Goal: Transaction & Acquisition: Purchase product/service

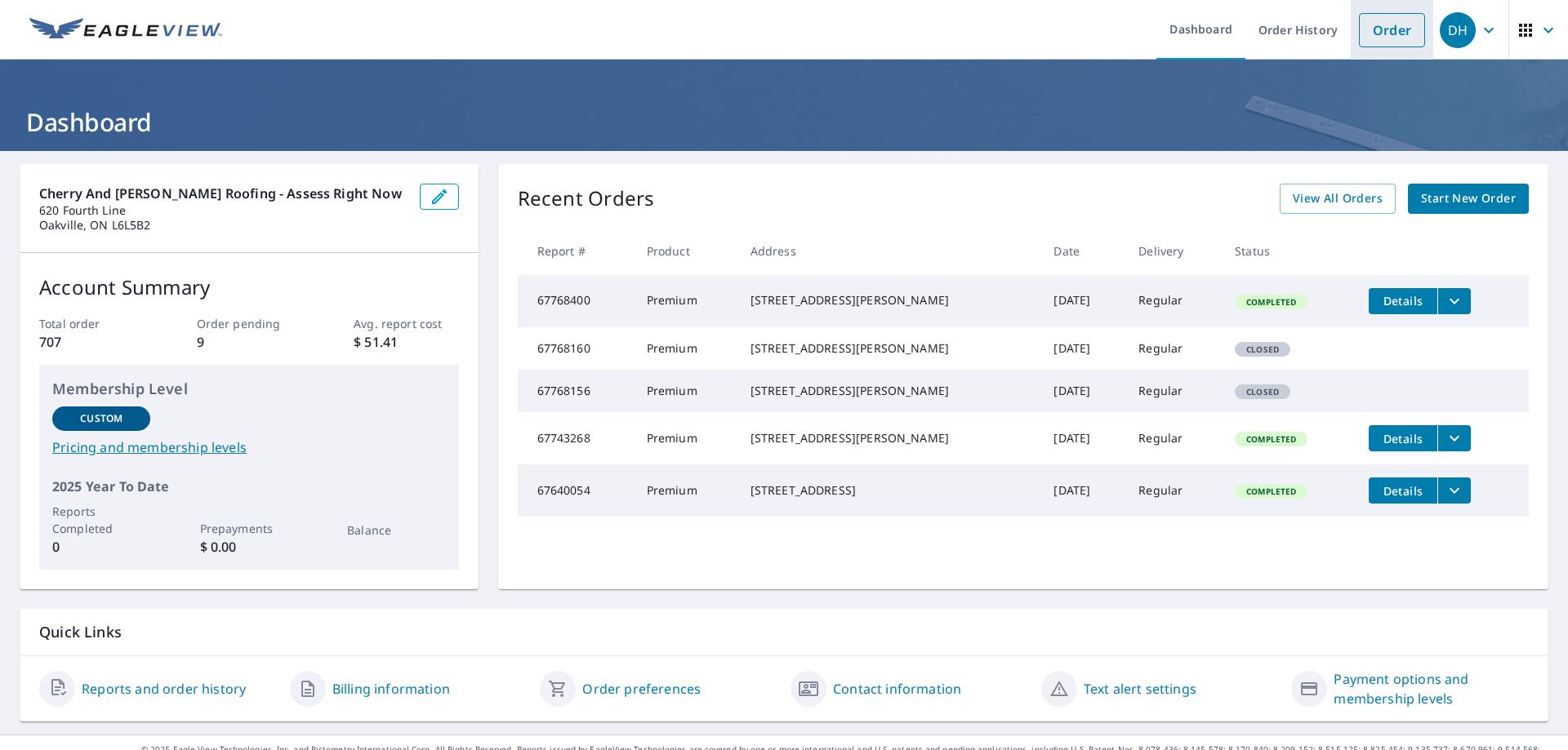
click at [1380, 34] on link "Order" at bounding box center [1392, 30] width 66 height 35
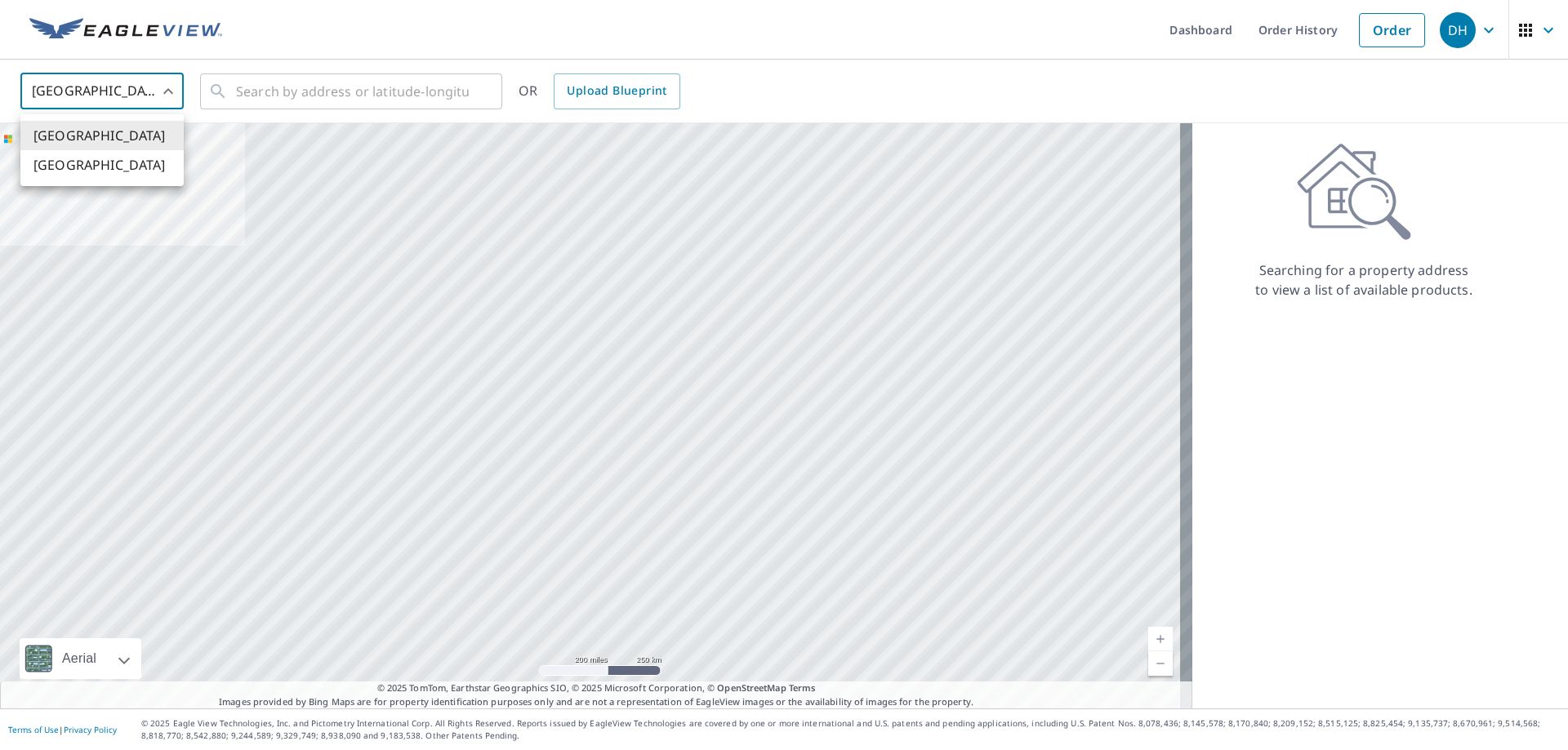
click at [171, 90] on body "DH DH Dashboard Order History Order DH United States US ​ ​ OR Upload Blueprint…" at bounding box center [784, 375] width 1568 height 750
click at [64, 170] on li "[GEOGRAPHIC_DATA]" at bounding box center [102, 165] width 164 height 30
type input "CA"
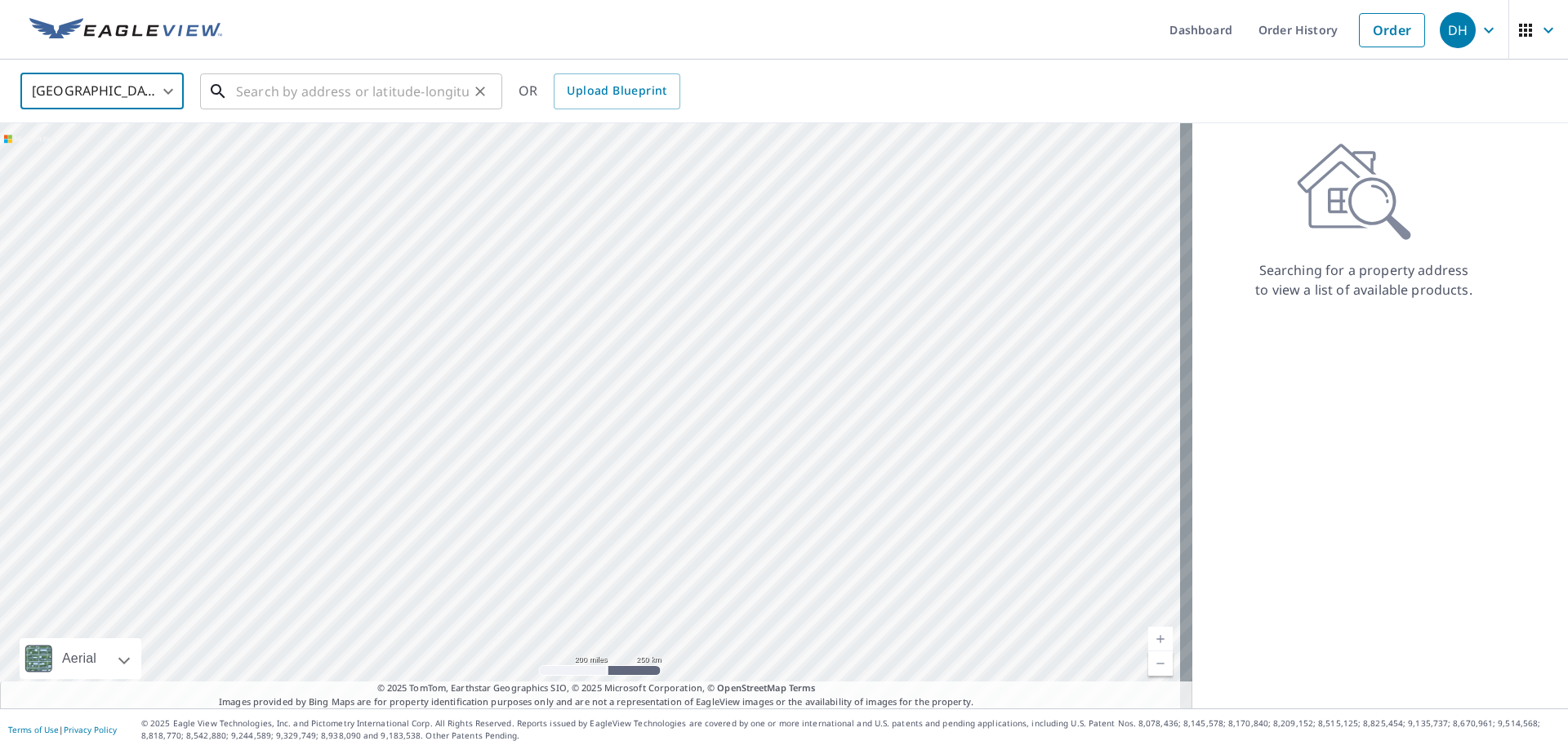
click at [267, 95] on input "text" at bounding box center [352, 91] width 233 height 46
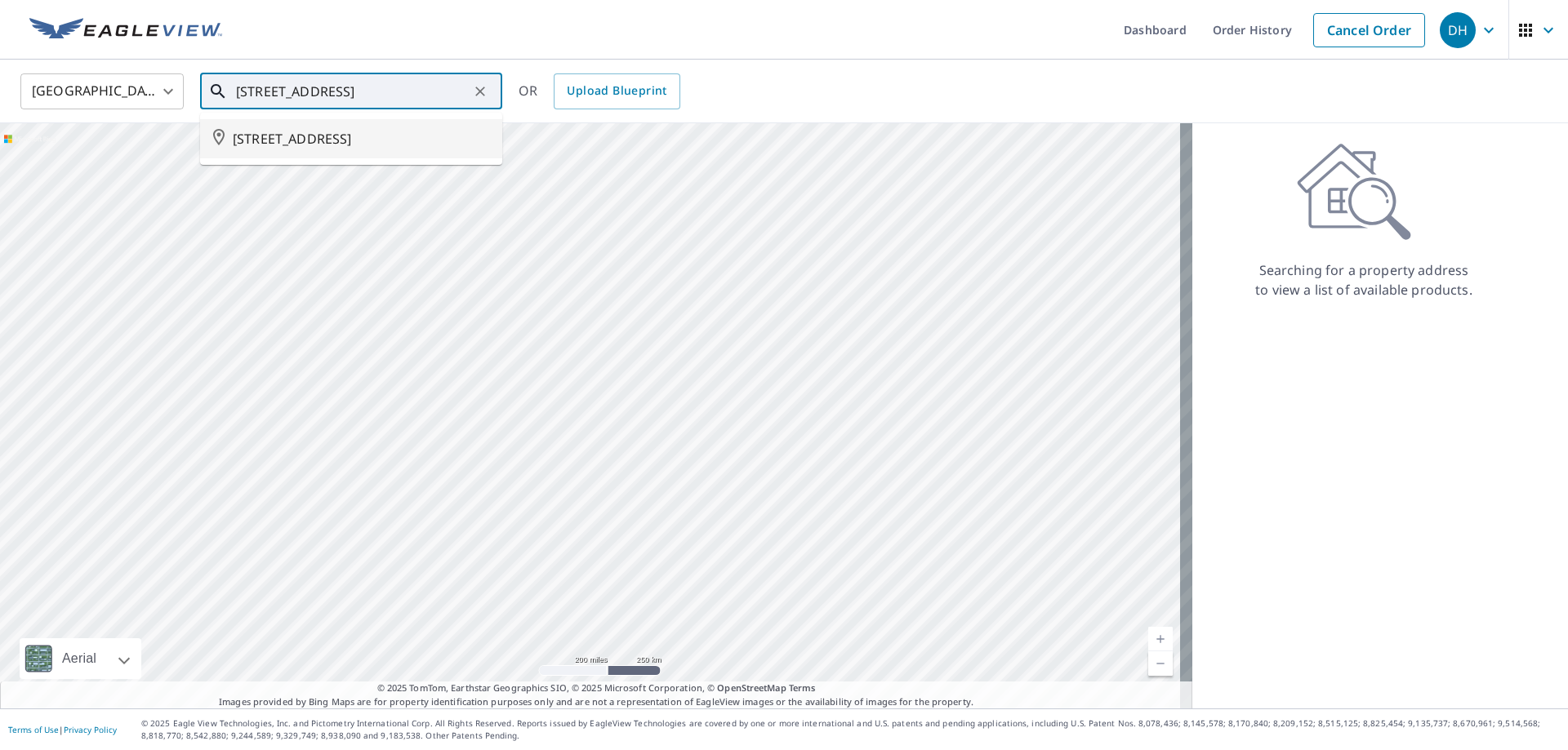
click at [258, 146] on span "[STREET_ADDRESS]" at bounding box center [361, 139] width 257 height 20
type input "[STREET_ADDRESS]"
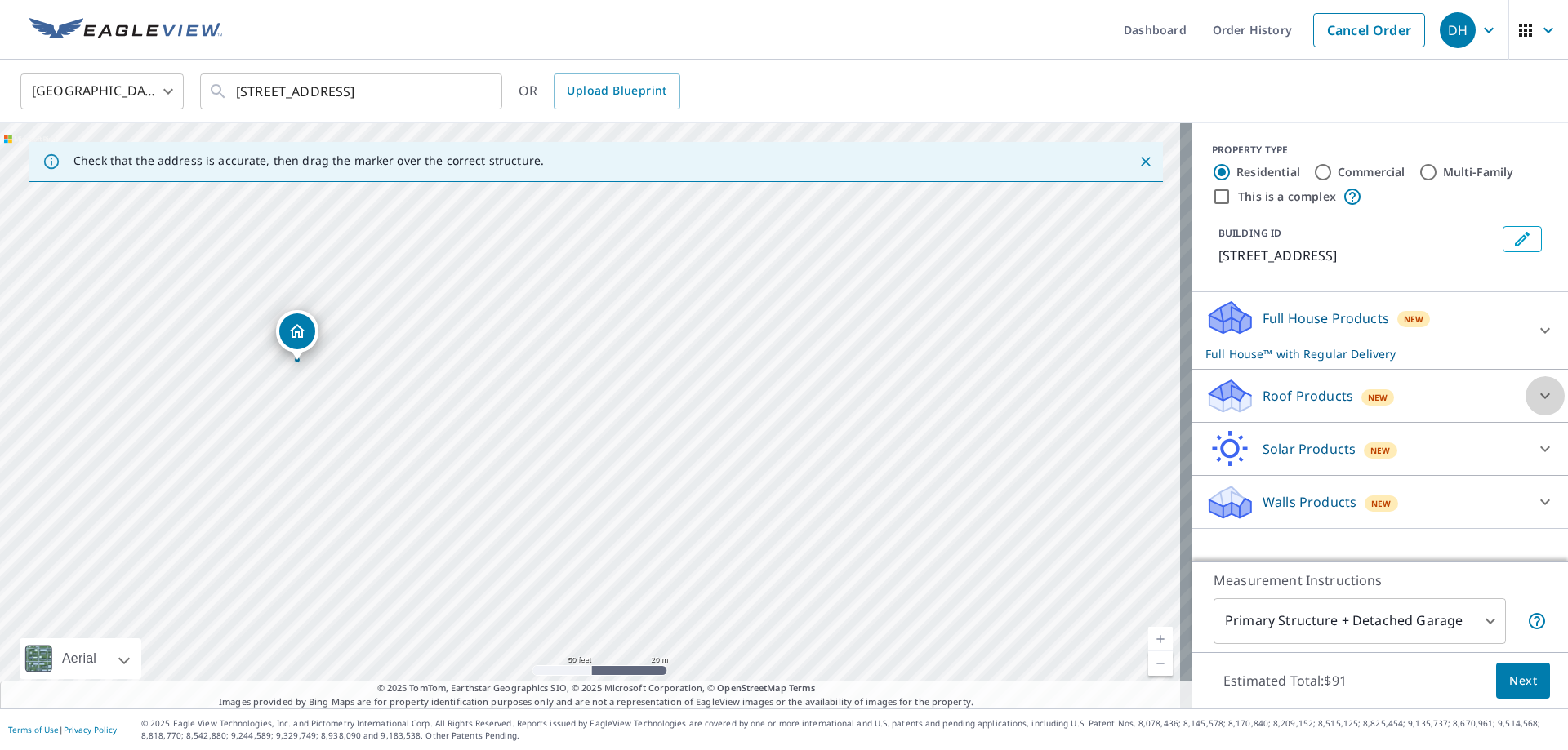
click at [1535, 397] on icon at bounding box center [1545, 396] width 20 height 20
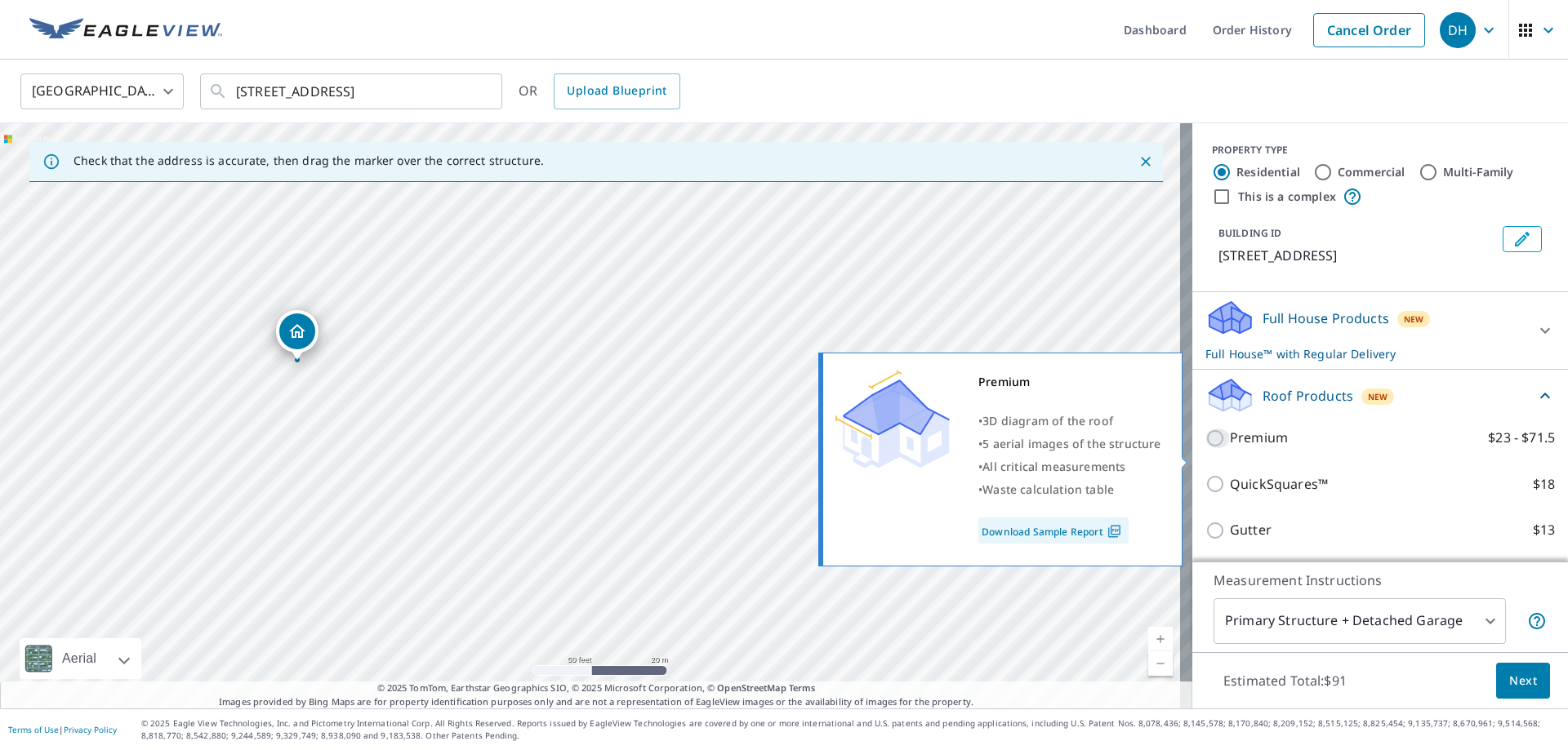
click at [1209, 448] on input "Premium $23 - $71.5" at bounding box center [1217, 439] width 25 height 20
checkbox input "true"
checkbox input "false"
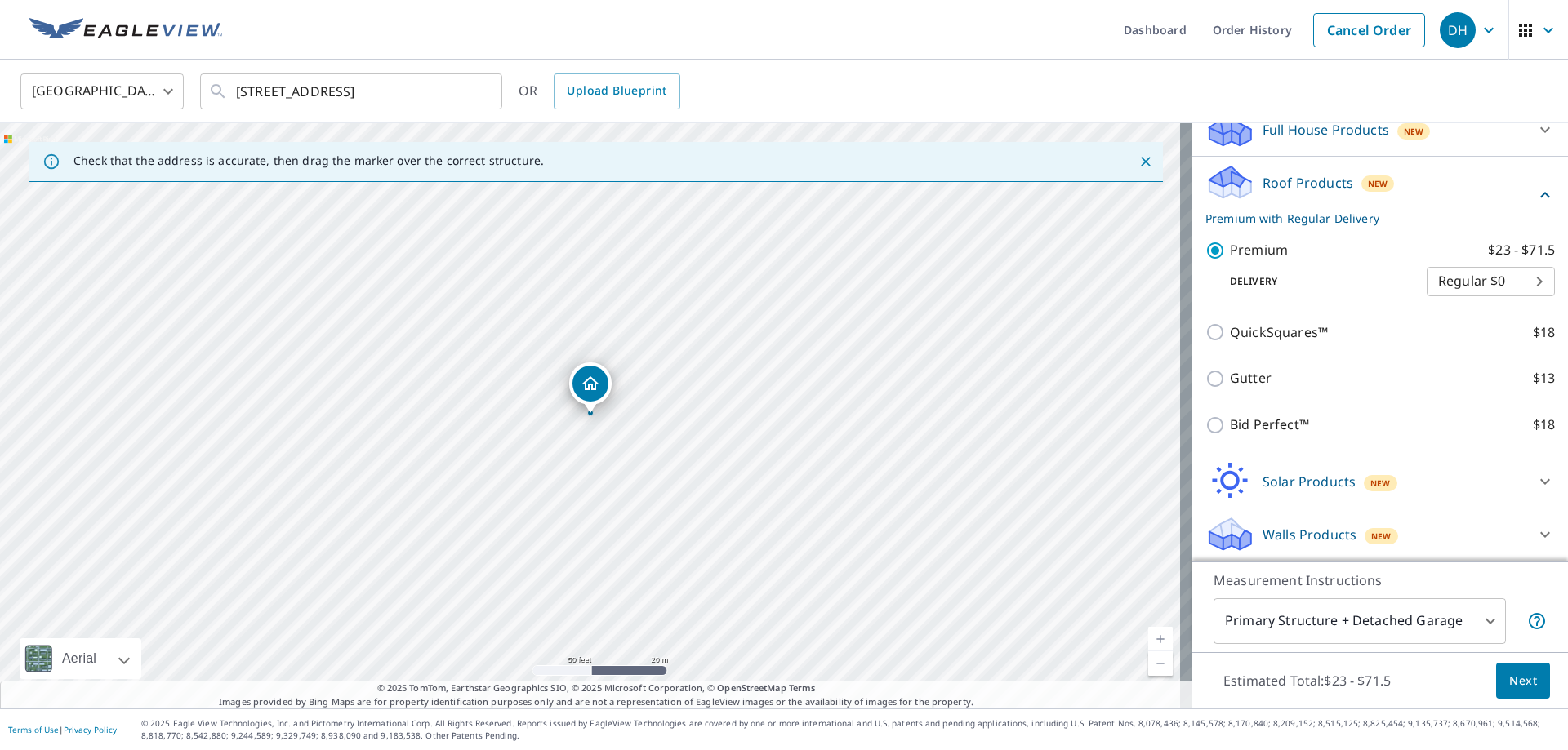
scroll to position [208, 0]
click at [1521, 683] on span "Next" at bounding box center [1523, 681] width 28 height 21
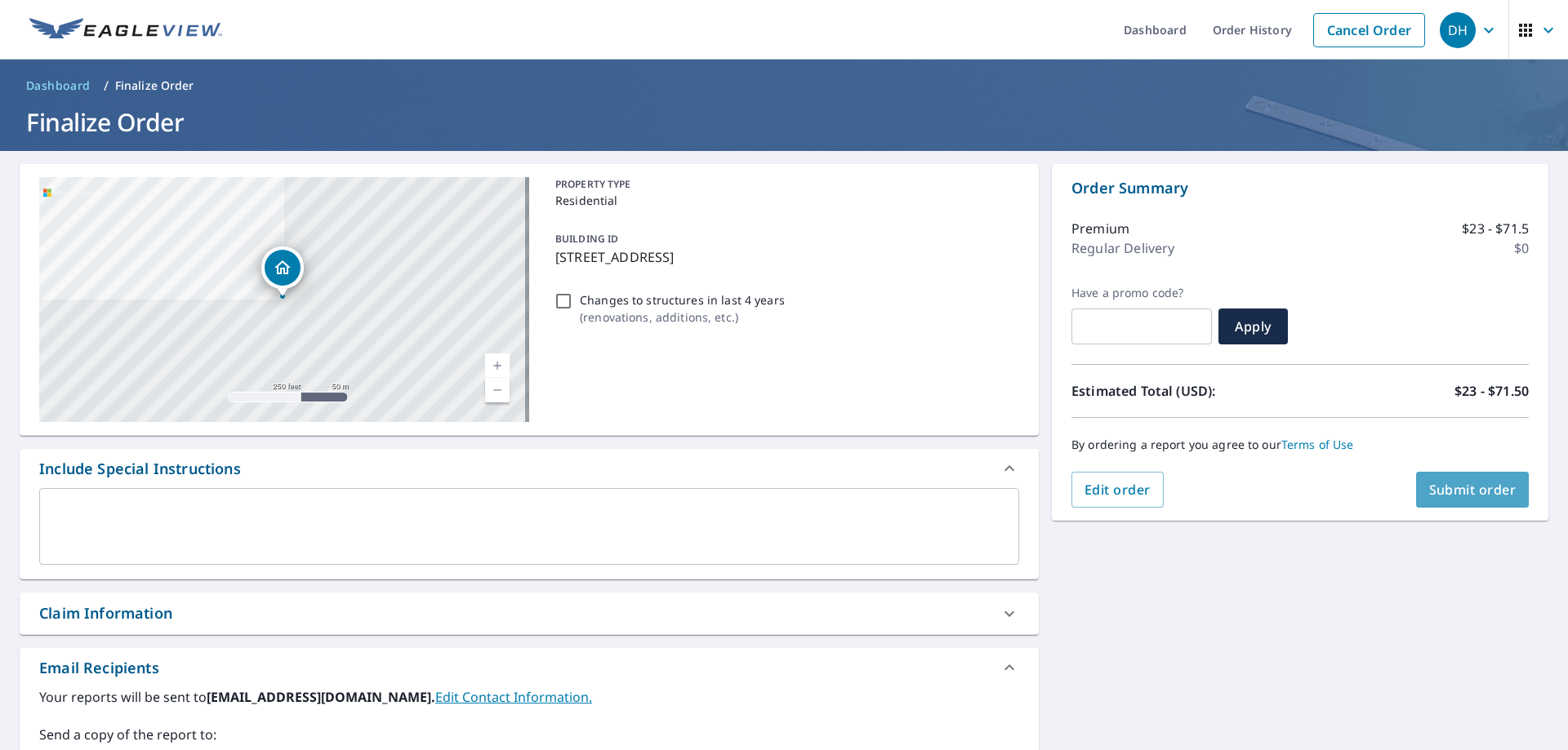
click at [1483, 483] on span "Submit order" at bounding box center [1473, 489] width 87 height 18
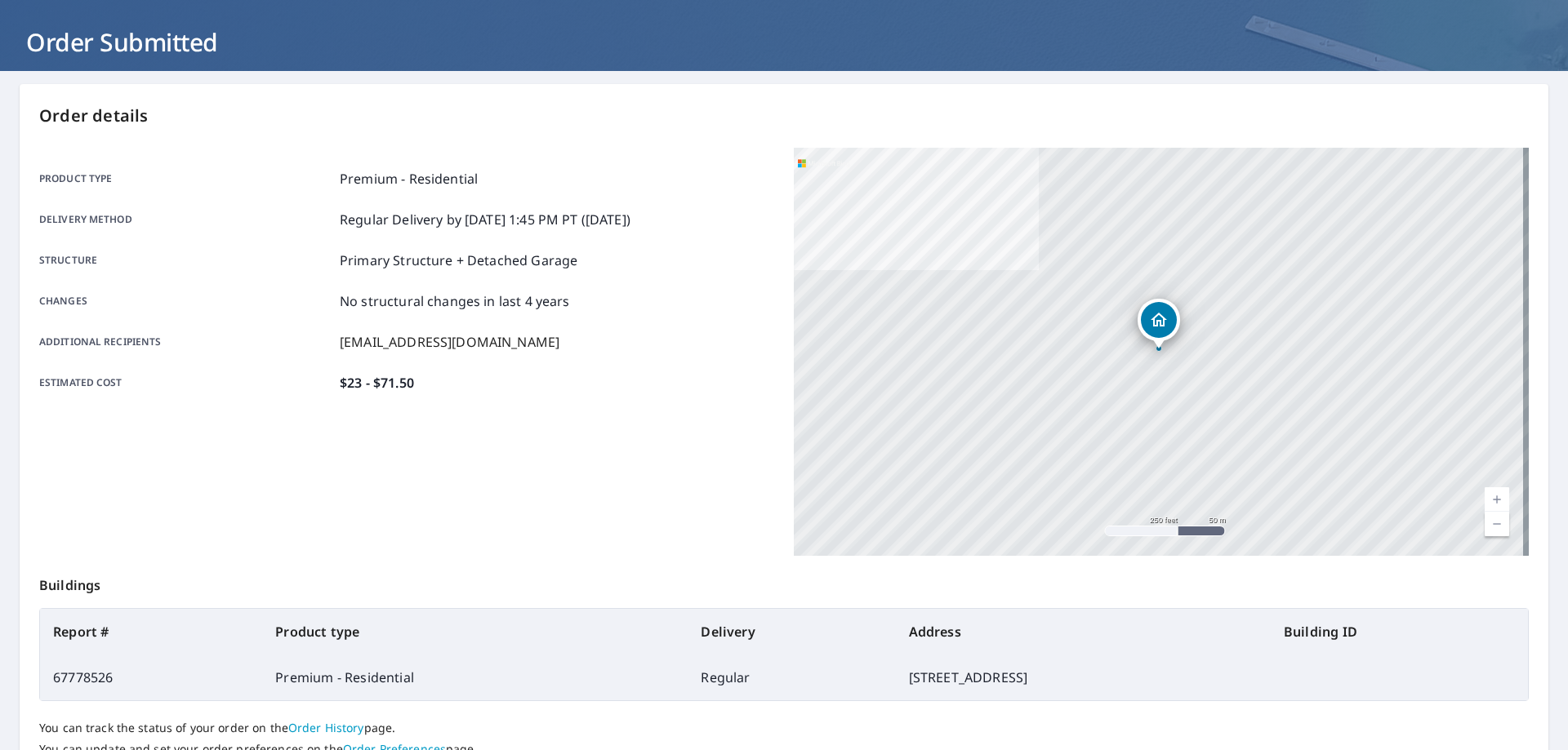
scroll to position [115, 0]
